Goal: Transaction & Acquisition: Purchase product/service

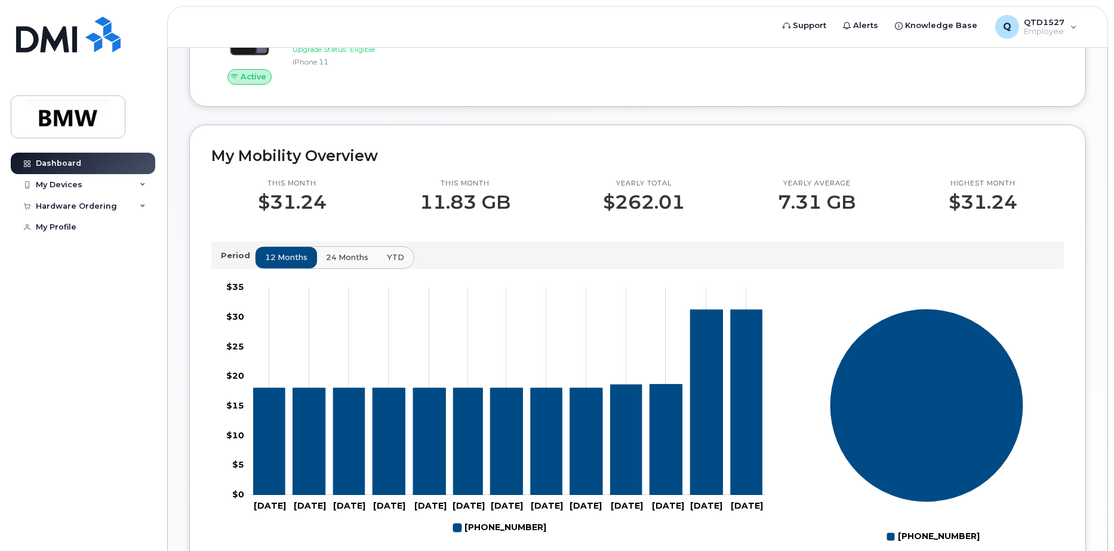
scroll to position [239, 0]
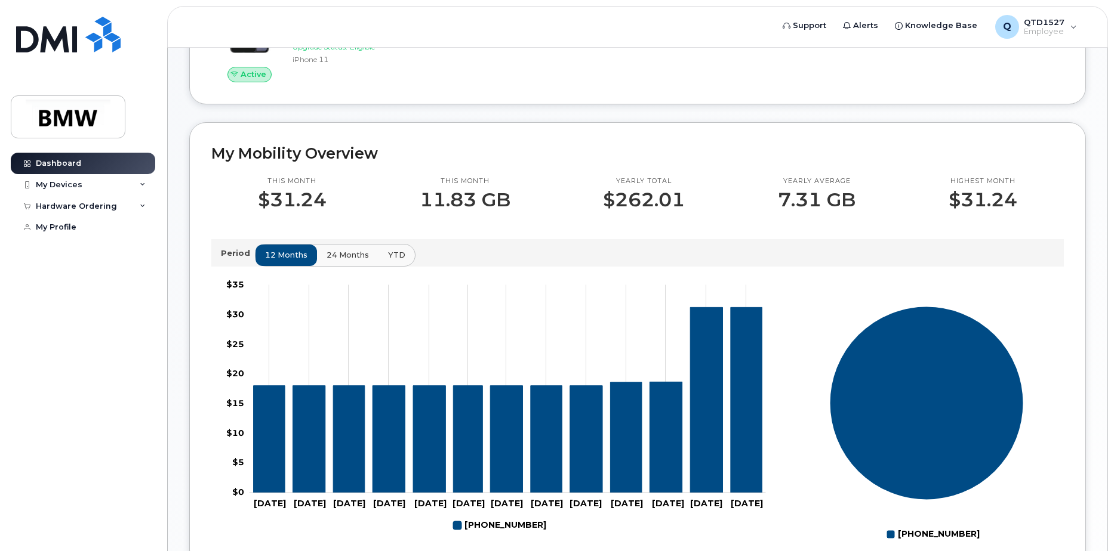
click at [338, 261] on span "24 months" at bounding box center [347, 254] width 42 height 11
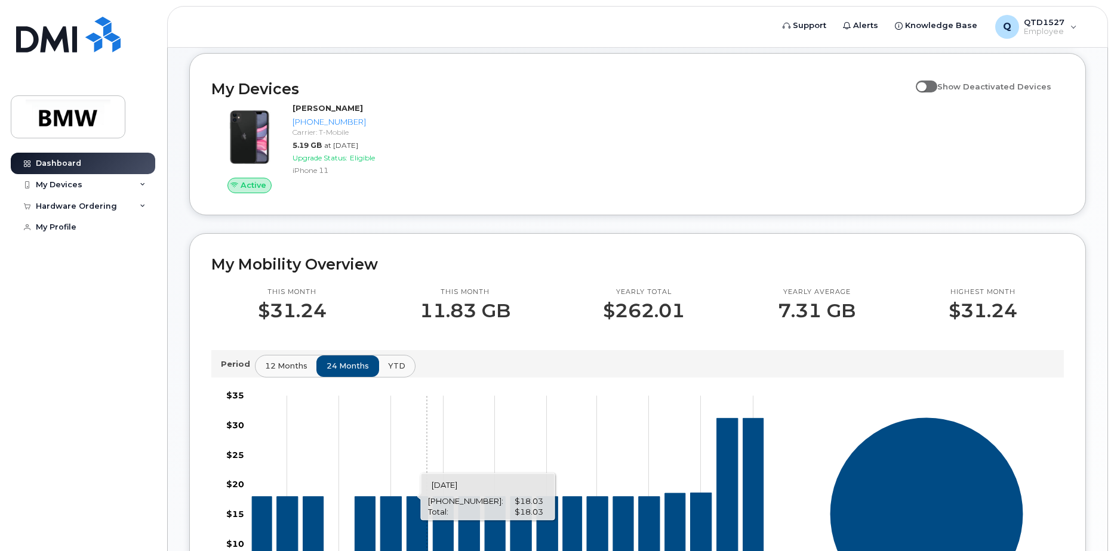
scroll to position [119, 0]
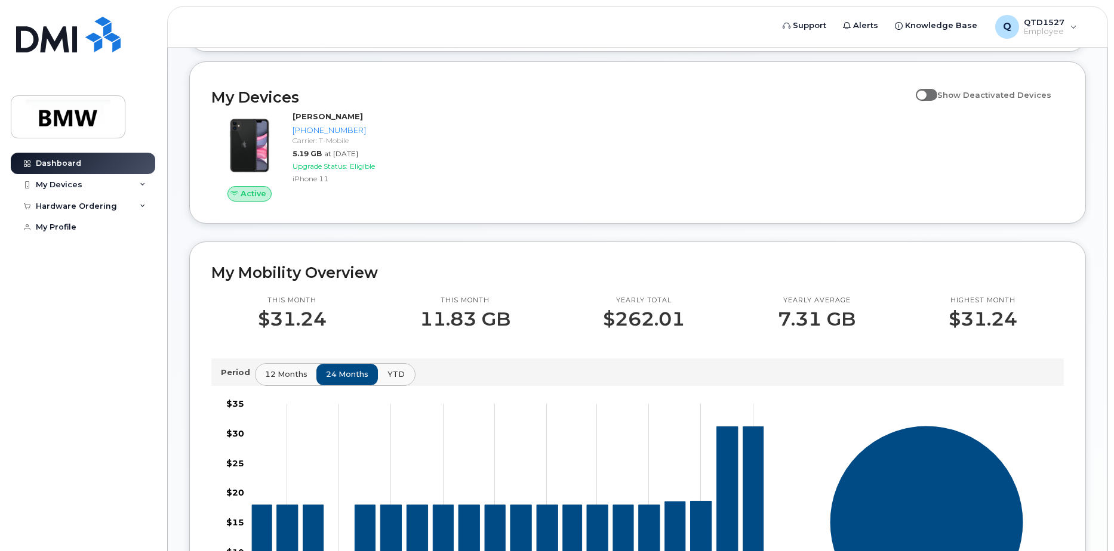
click at [388, 380] on span "YTD" at bounding box center [395, 374] width 17 height 11
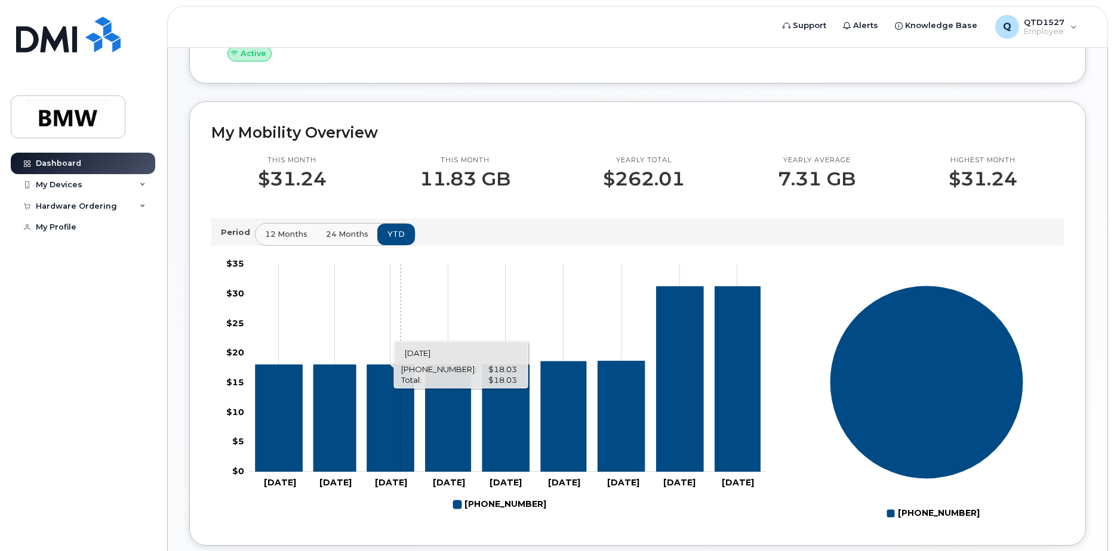
scroll to position [239, 0]
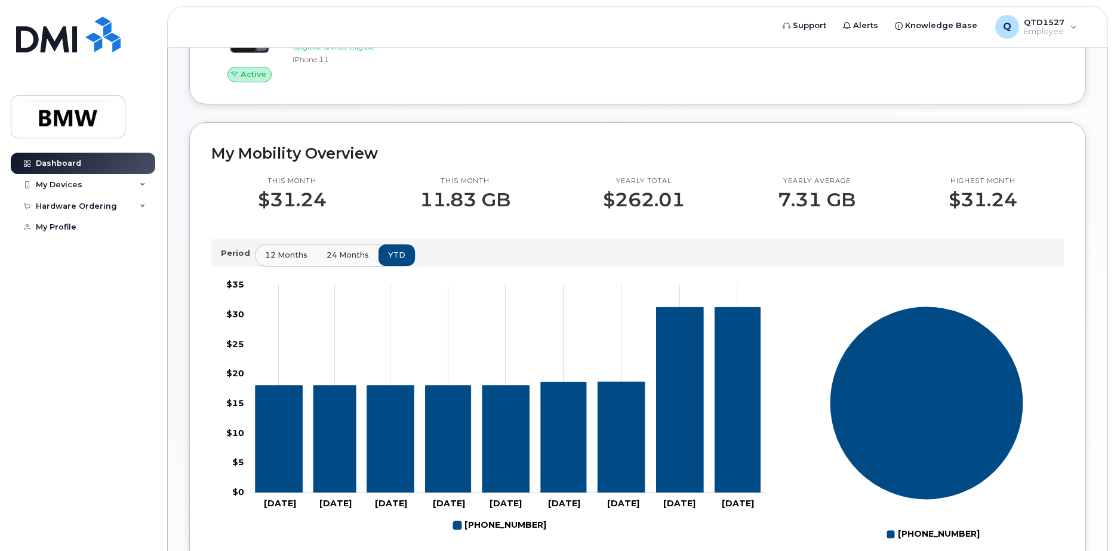
click at [366, 264] on button "24 months" at bounding box center [347, 255] width 63 height 21
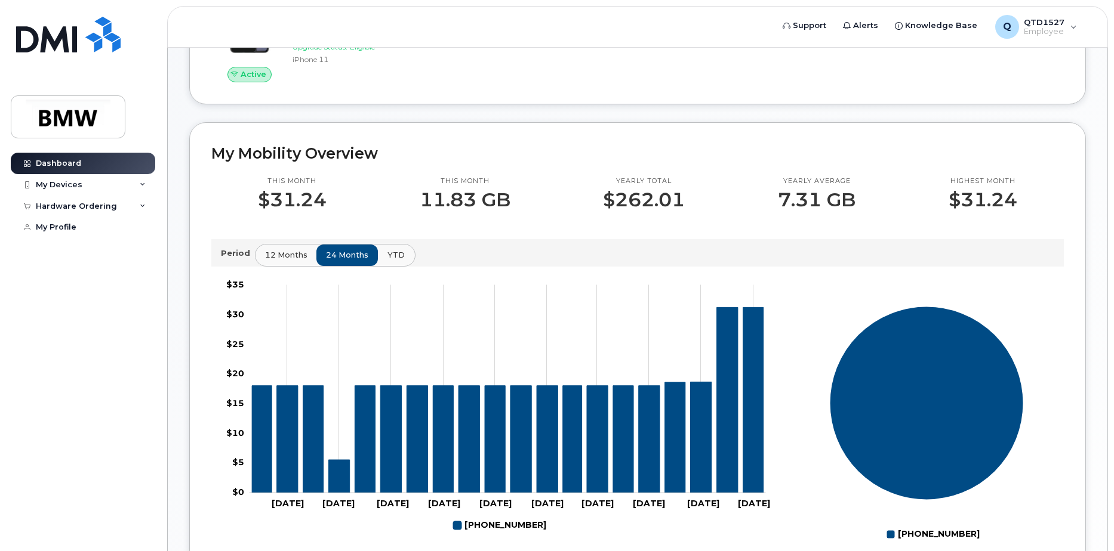
click at [386, 260] on button "YTD" at bounding box center [396, 255] width 38 height 21
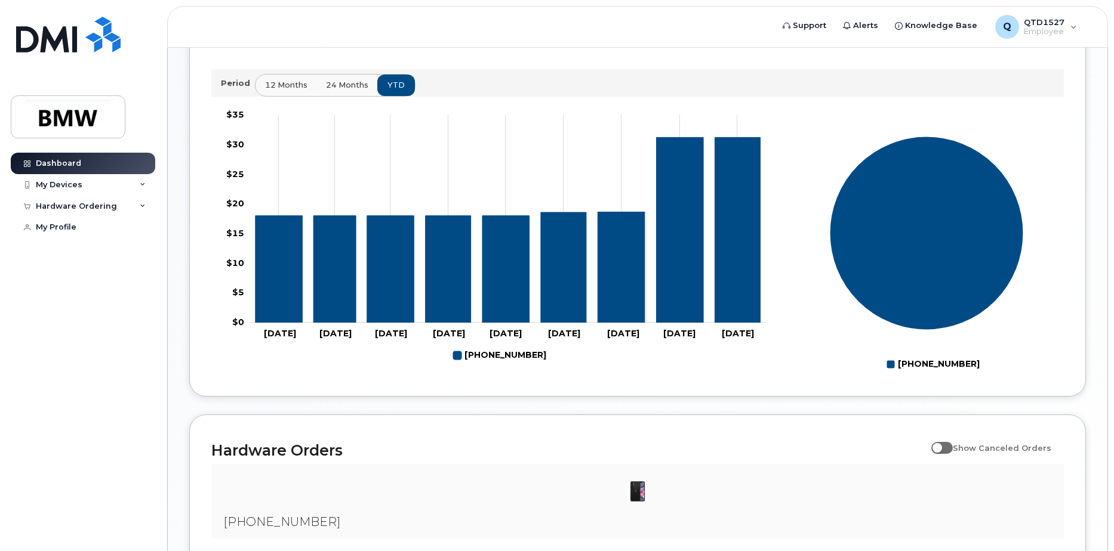
scroll to position [356, 0]
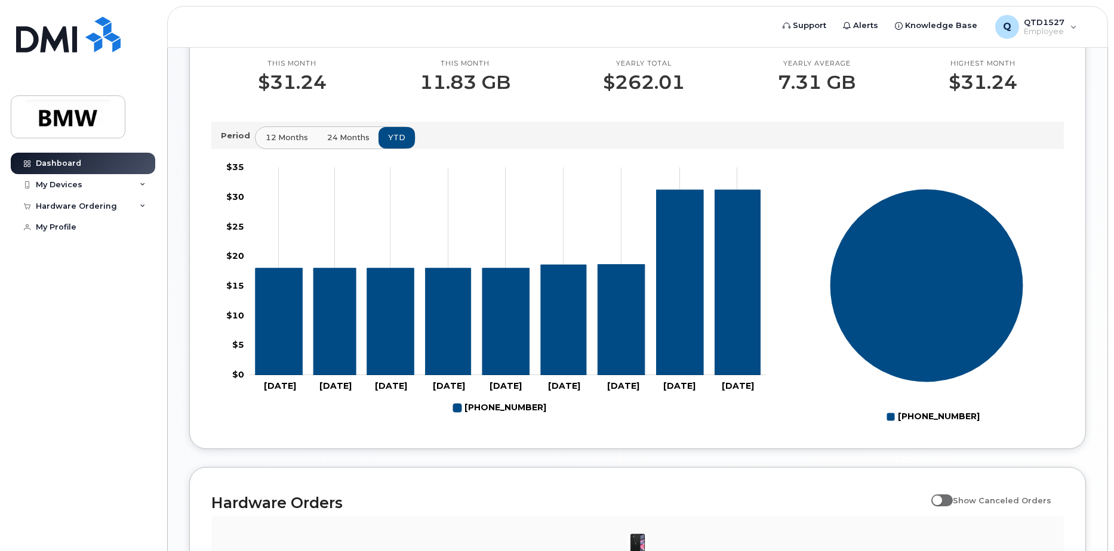
click at [276, 143] on span "12 months" at bounding box center [287, 137] width 42 height 11
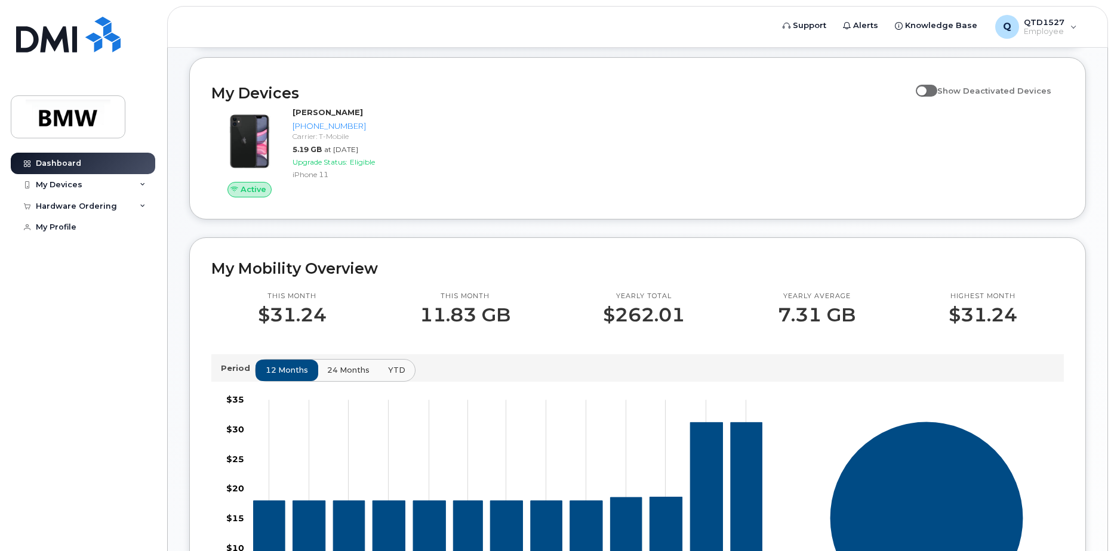
scroll to position [118, 0]
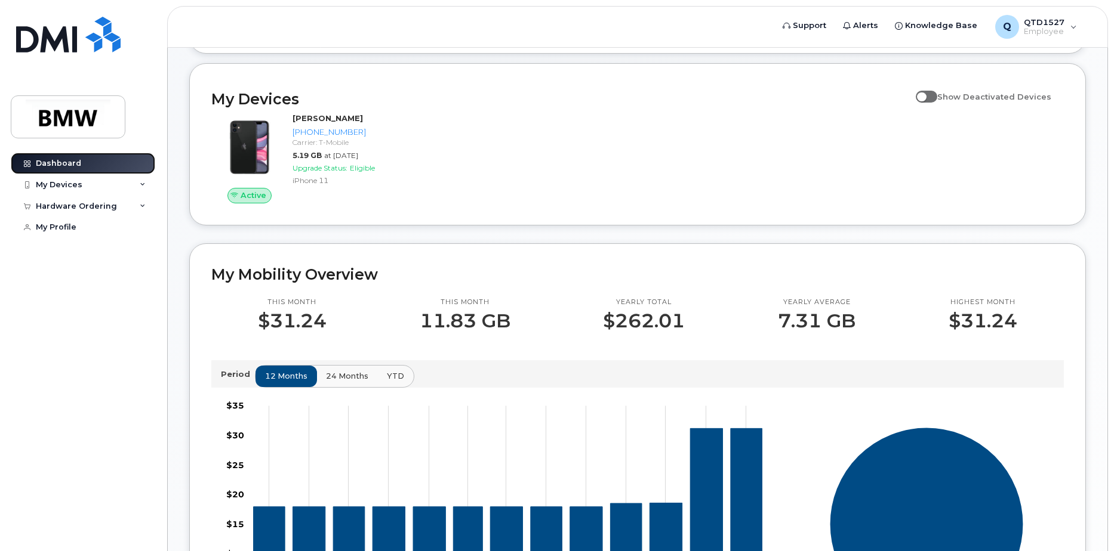
click at [88, 161] on link "Dashboard" at bounding box center [83, 163] width 144 height 21
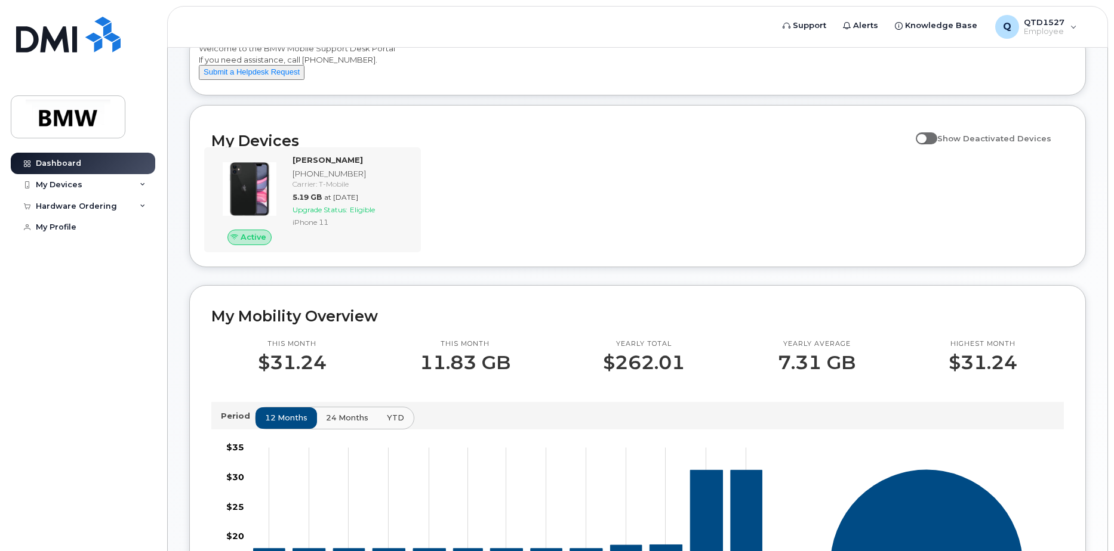
scroll to position [58, 0]
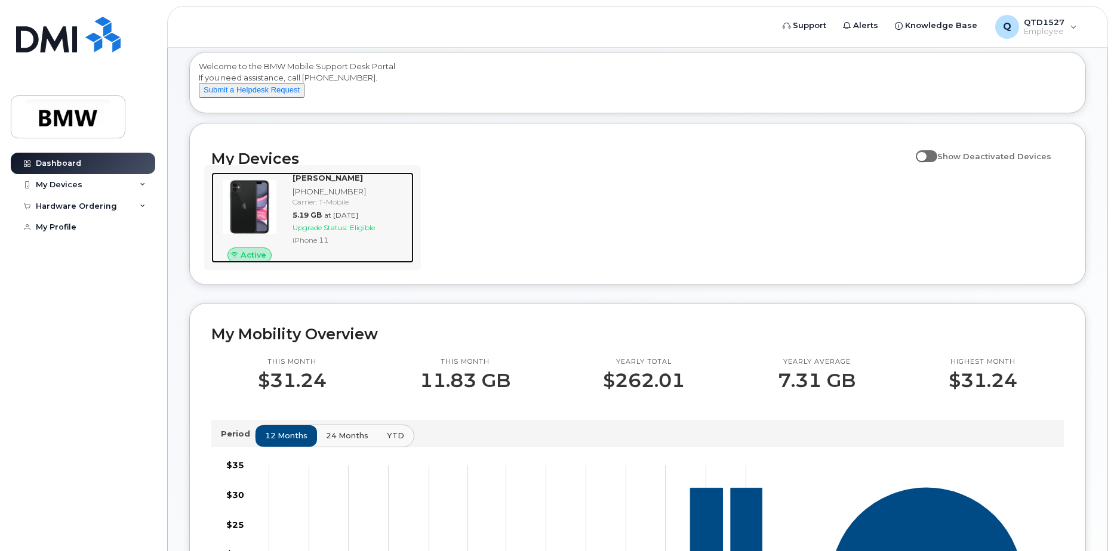
click at [332, 232] on span "Upgrade Status:" at bounding box center [319, 227] width 55 height 9
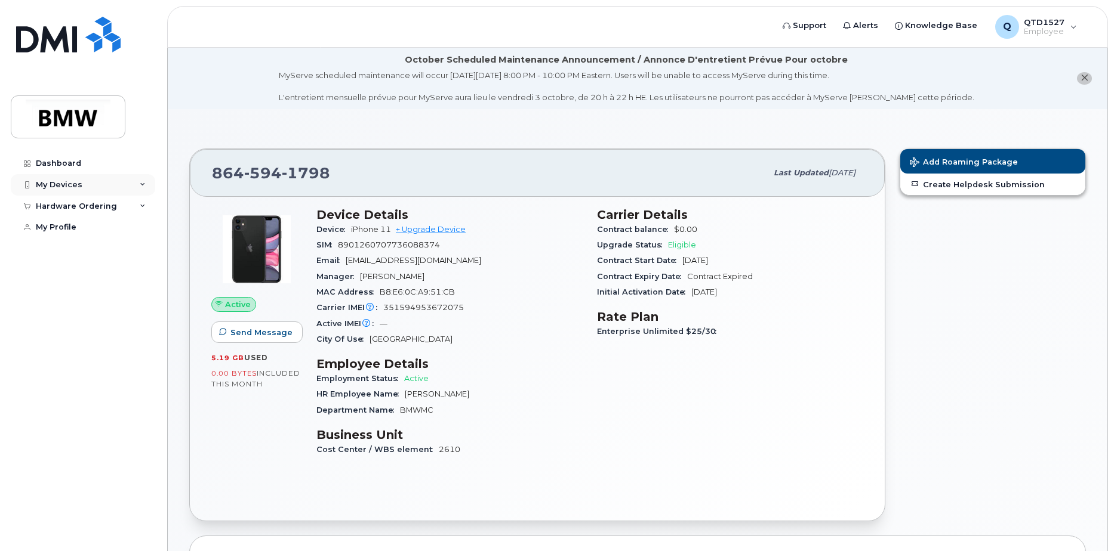
click at [64, 178] on div "My Devices" at bounding box center [83, 184] width 144 height 21
click at [421, 230] on link "+ Upgrade Device" at bounding box center [431, 229] width 70 height 9
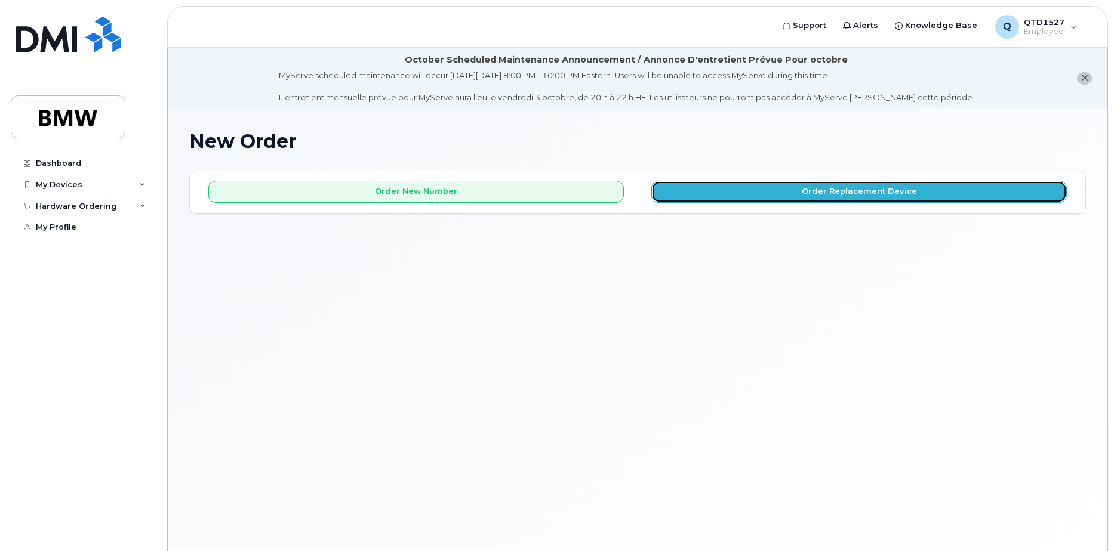
click at [810, 194] on button "Order Replacement Device" at bounding box center [858, 192] width 415 height 22
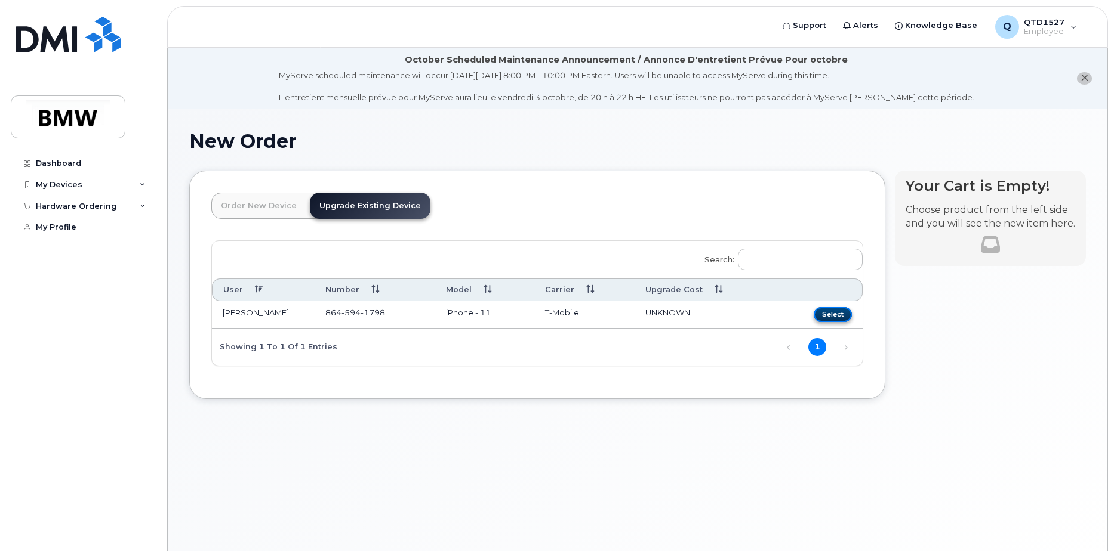
click at [836, 313] on button "Select" at bounding box center [832, 314] width 38 height 15
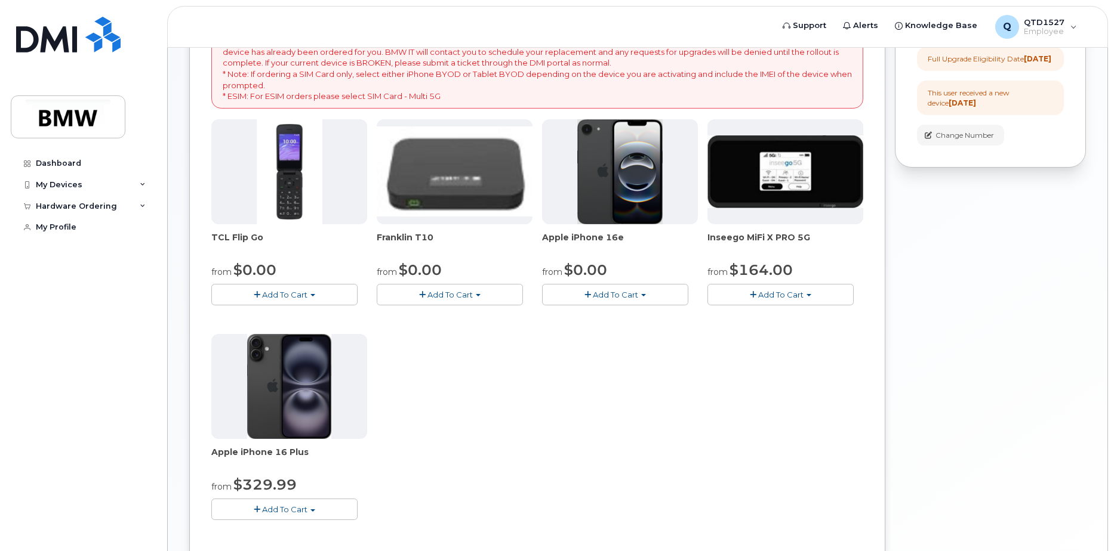
scroll to position [239, 0]
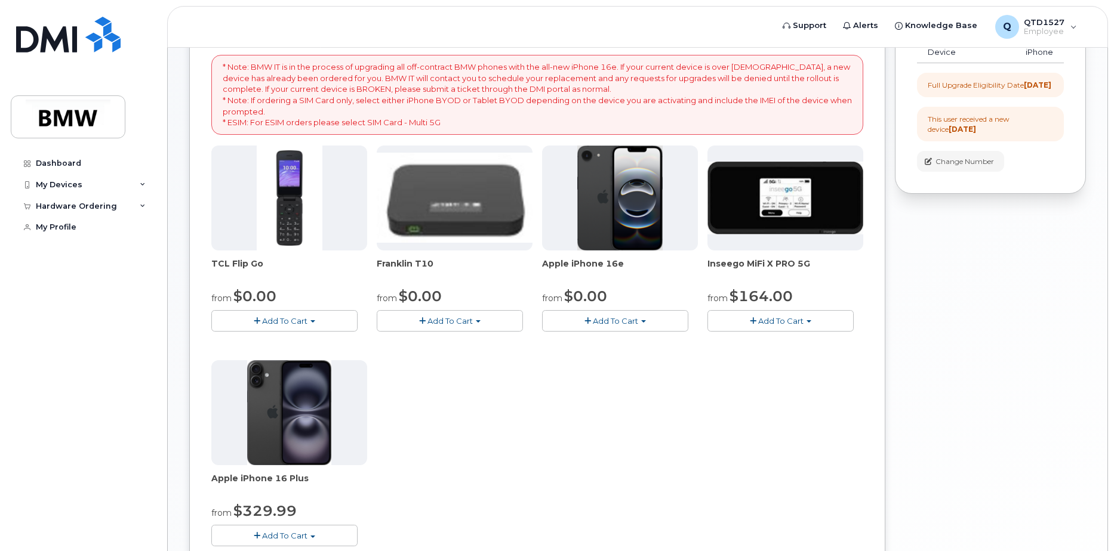
click at [605, 322] on span "Add To Cart" at bounding box center [615, 321] width 45 height 10
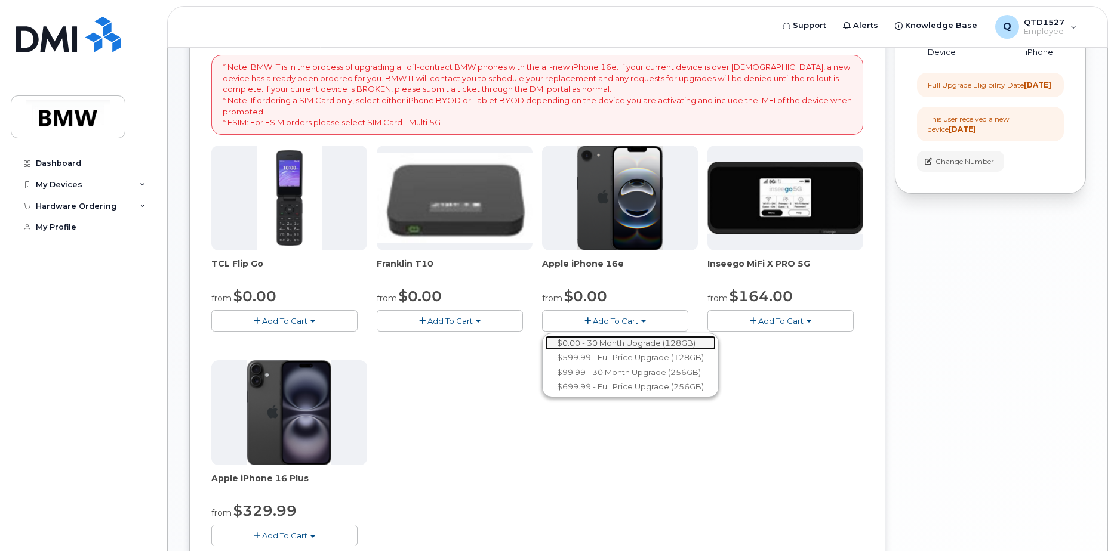
click at [623, 339] on link "$0.00 - 30 Month Upgrade (128GB)" at bounding box center [630, 343] width 171 height 15
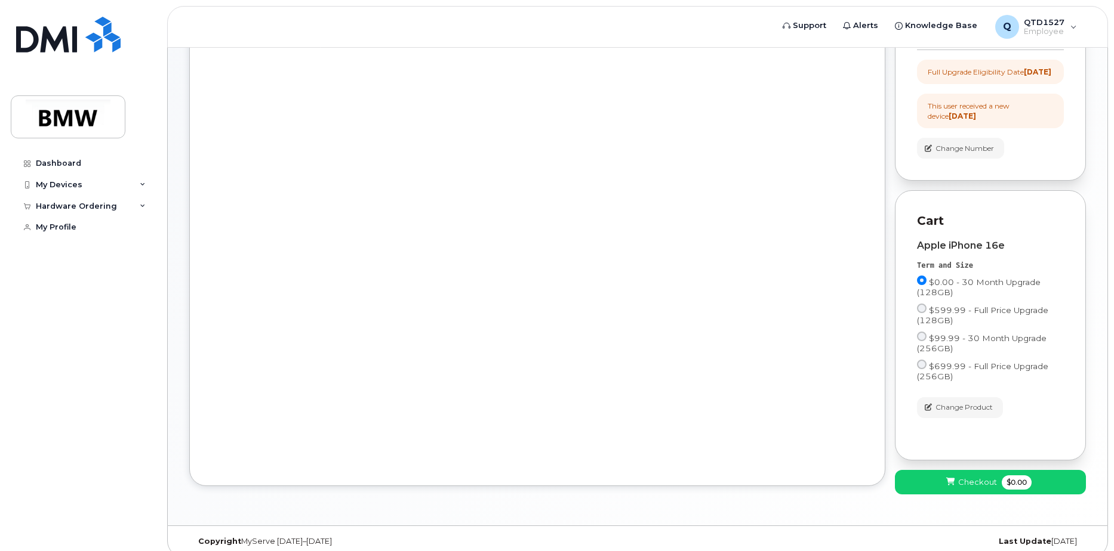
scroll to position [275, 0]
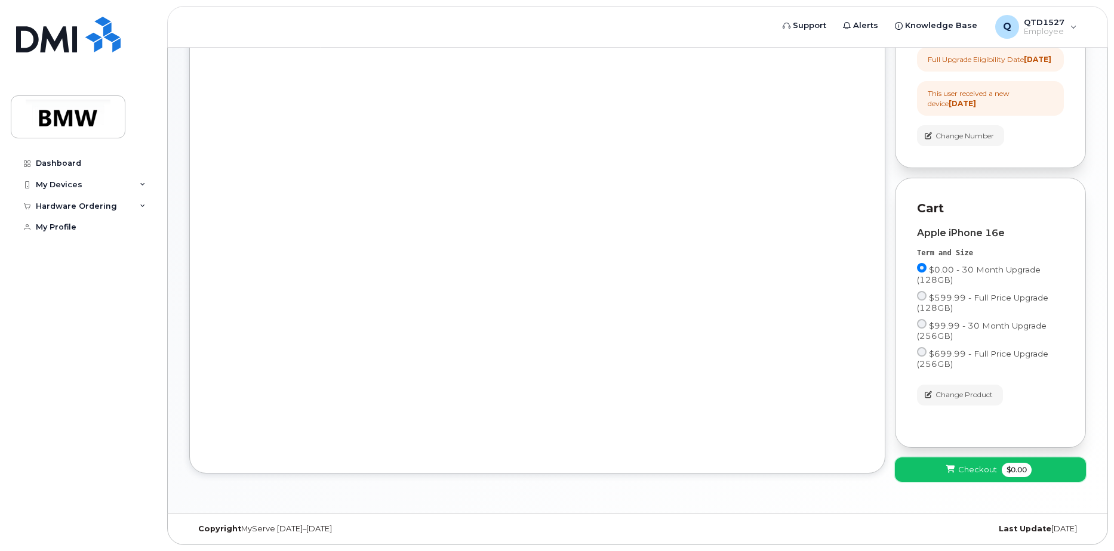
click at [949, 469] on icon at bounding box center [950, 470] width 8 height 8
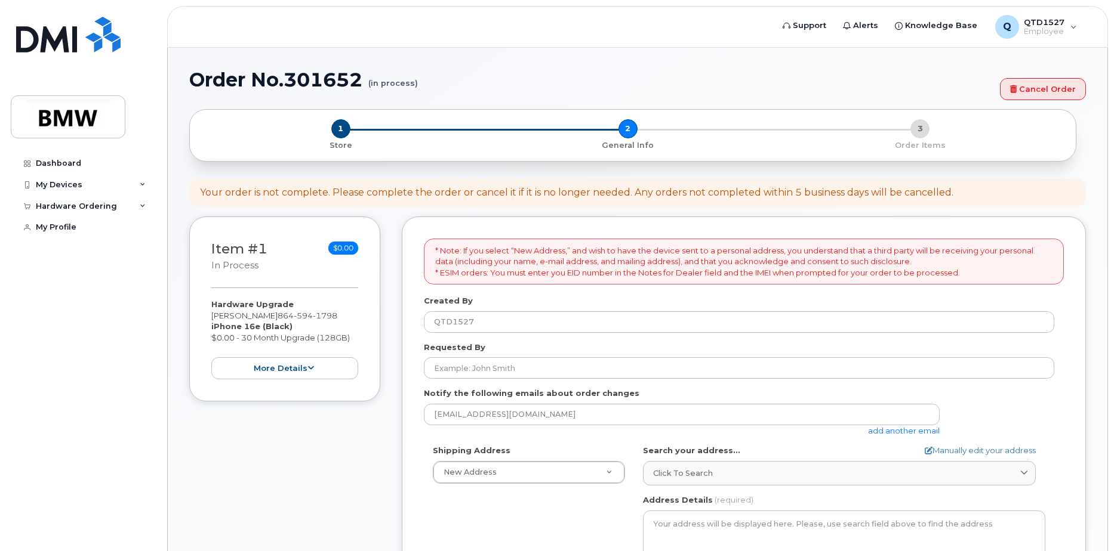
select select
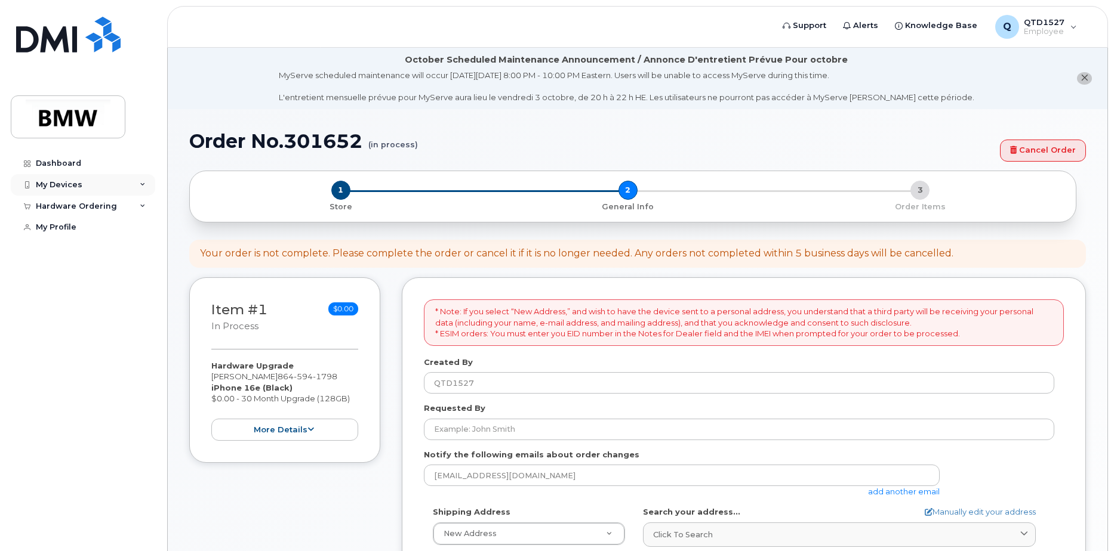
click at [69, 187] on div "My Devices" at bounding box center [59, 185] width 47 height 10
click at [104, 282] on div "Hardware Ordering" at bounding box center [83, 270] width 144 height 21
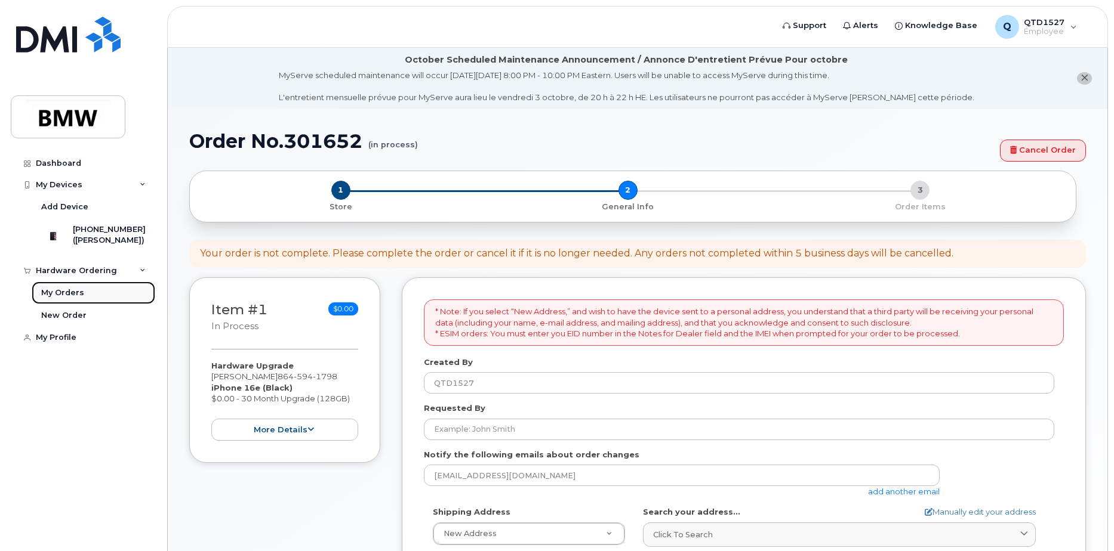
click at [70, 298] on div "My Orders" at bounding box center [62, 293] width 43 height 11
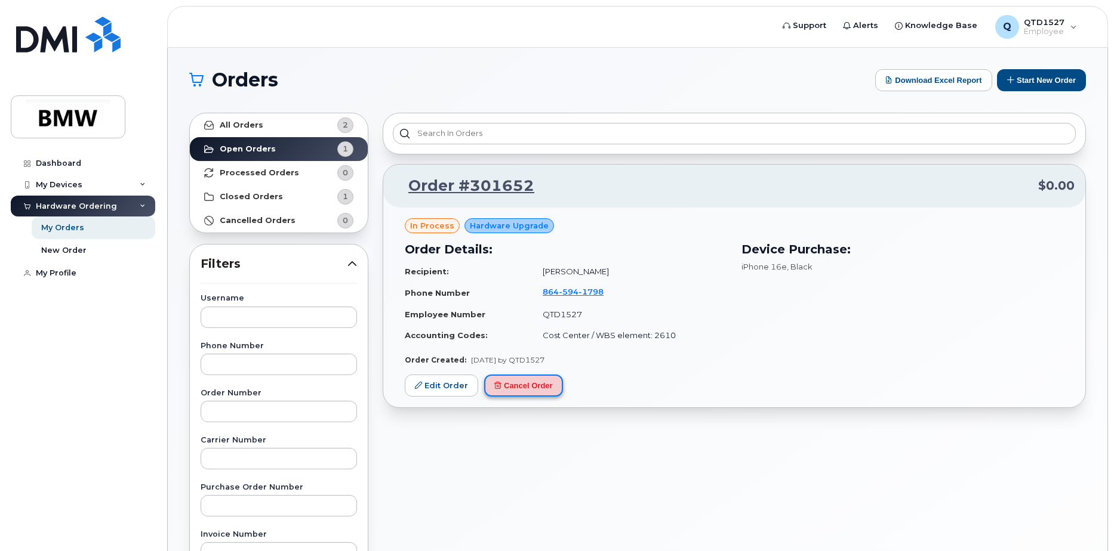
click at [526, 389] on button "Cancel Order" at bounding box center [523, 386] width 79 height 22
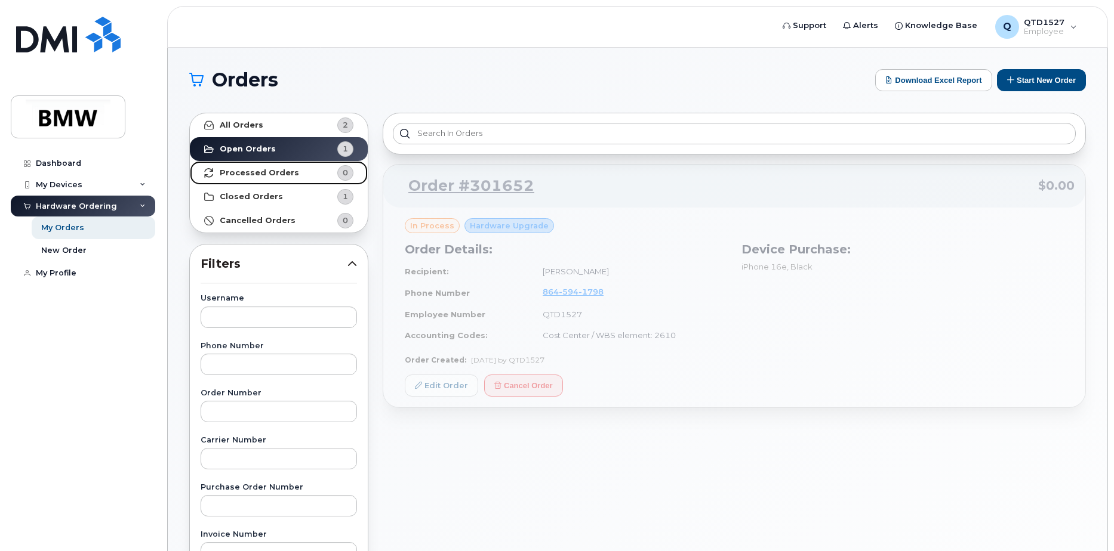
click at [250, 171] on strong "Processed Orders" at bounding box center [259, 173] width 79 height 10
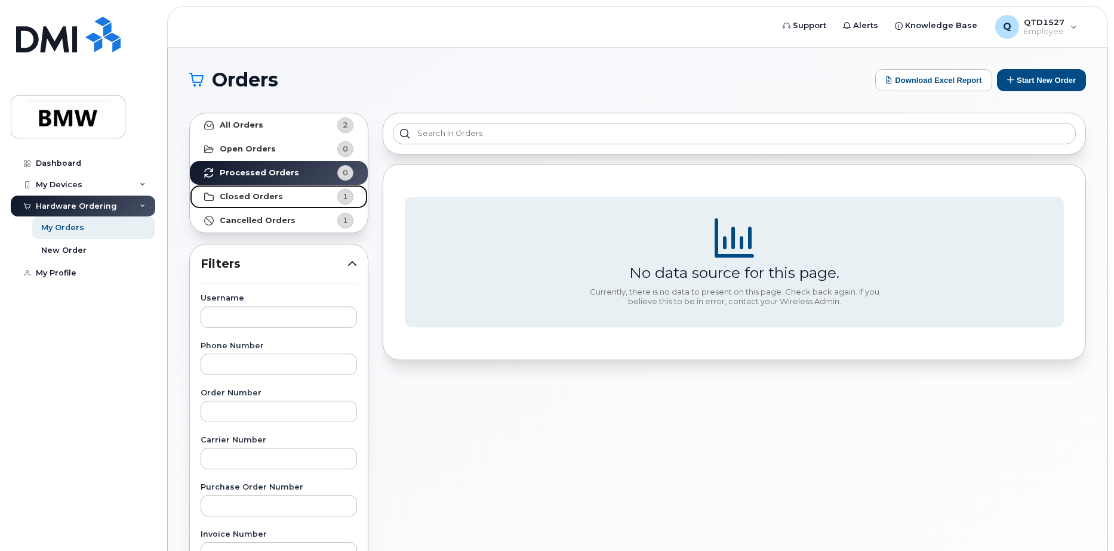
click at [260, 195] on strong "Closed Orders" at bounding box center [251, 197] width 63 height 10
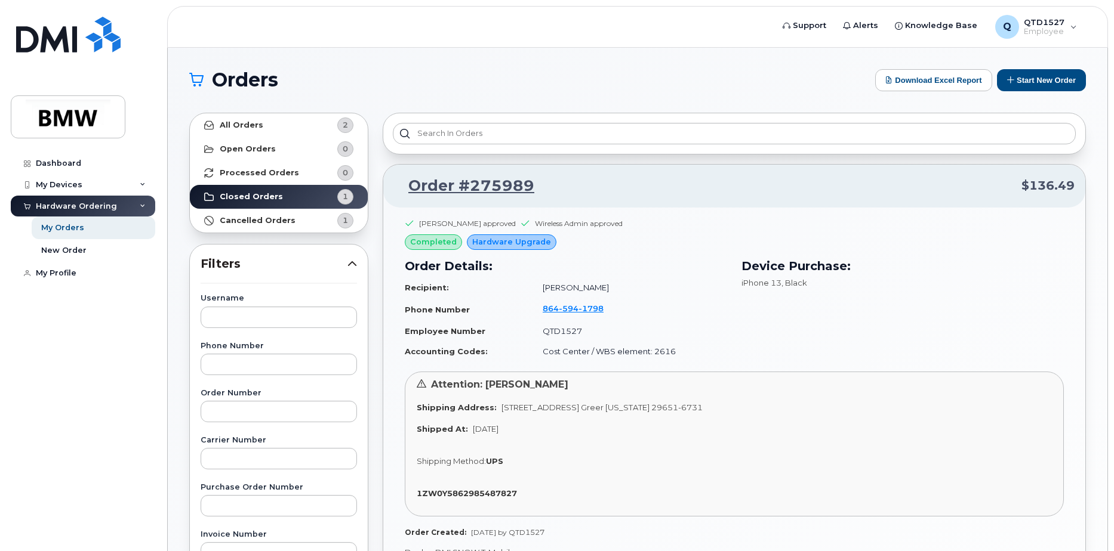
click at [676, 263] on h3 "Order Details:" at bounding box center [566, 266] width 322 height 18
click at [70, 185] on div "My Devices" at bounding box center [59, 185] width 47 height 10
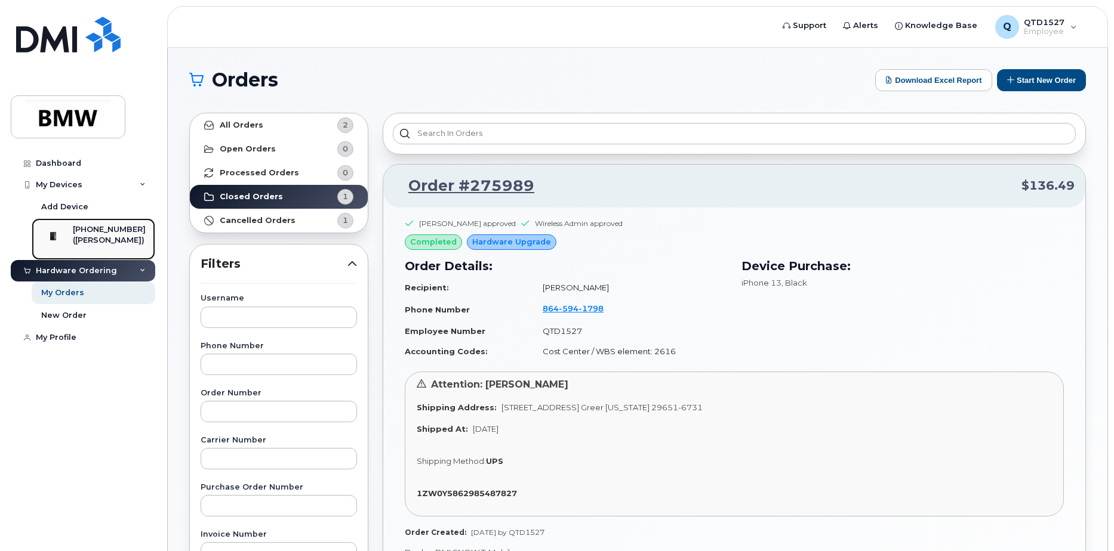
click at [88, 233] on div "[PHONE_NUMBER]" at bounding box center [109, 229] width 73 height 11
